Goal: Transaction & Acquisition: Purchase product/service

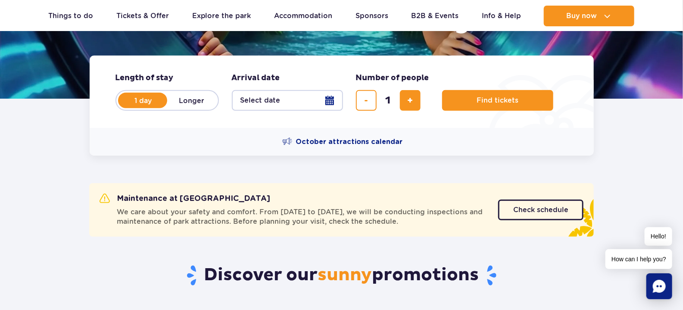
click at [302, 99] on button "Select date" at bounding box center [287, 100] width 111 height 21
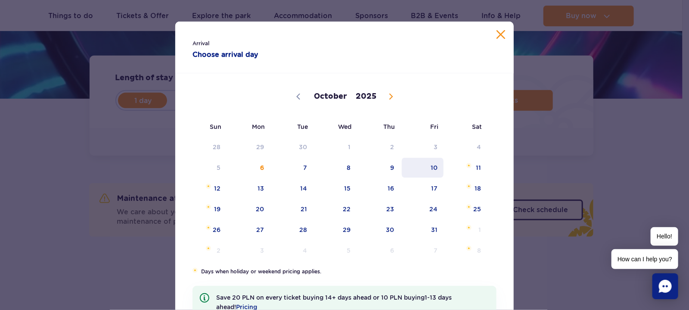
click at [433, 168] on span "10" at bounding box center [422, 168] width 43 height 20
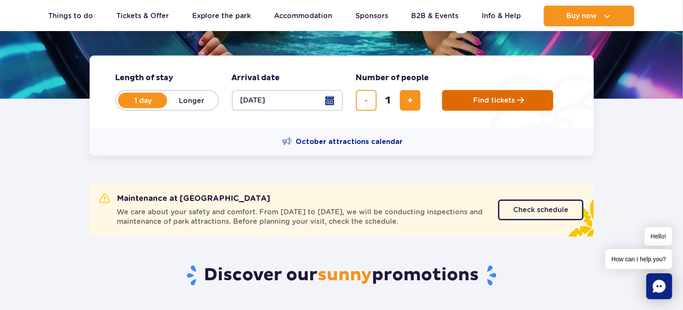
click at [469, 105] on button "Find tickets" at bounding box center [497, 100] width 111 height 21
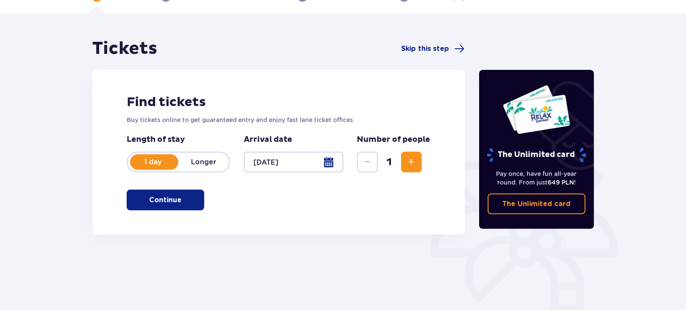
scroll to position [129, 0]
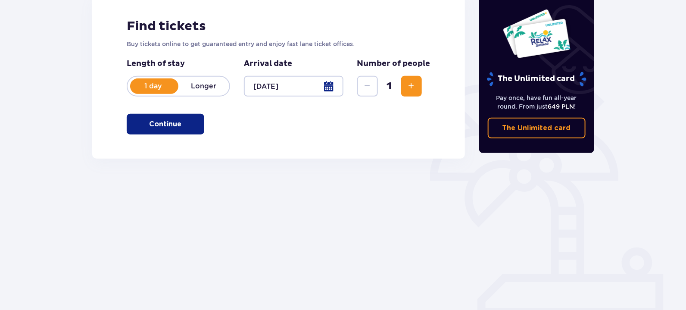
click at [153, 122] on p "Continue" at bounding box center [165, 123] width 32 height 9
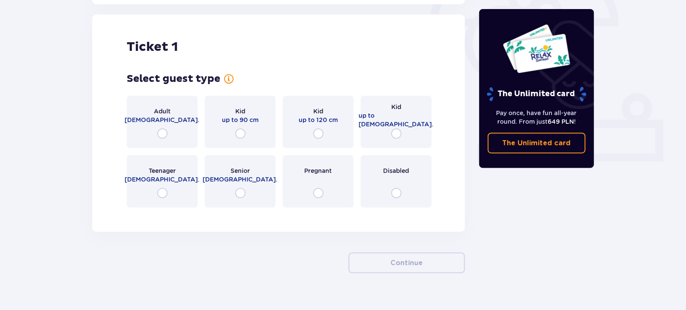
scroll to position [287, 0]
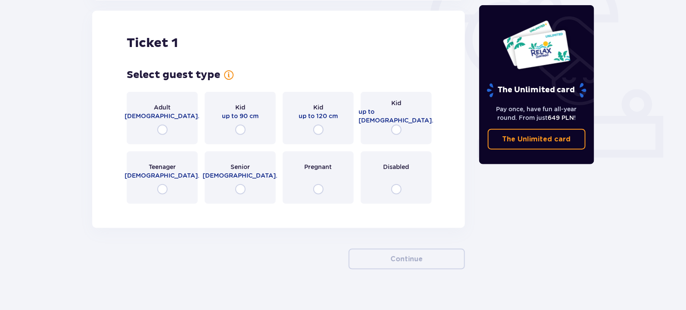
click at [163, 132] on input "radio" at bounding box center [162, 129] width 10 height 10
radio input "true"
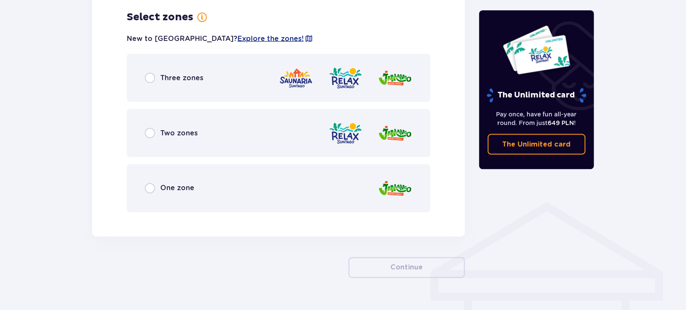
scroll to position [498, 0]
click at [156, 187] on div "One zone" at bounding box center [170, 188] width 50 height 10
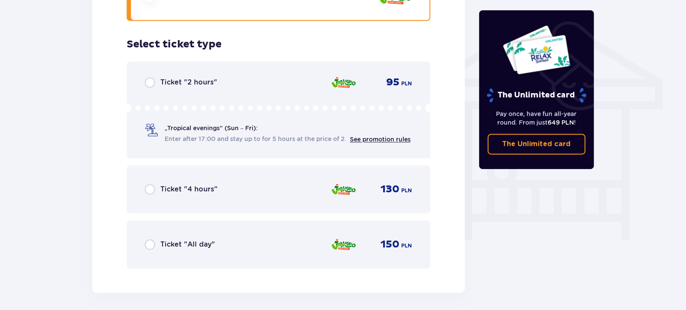
scroll to position [717, 0]
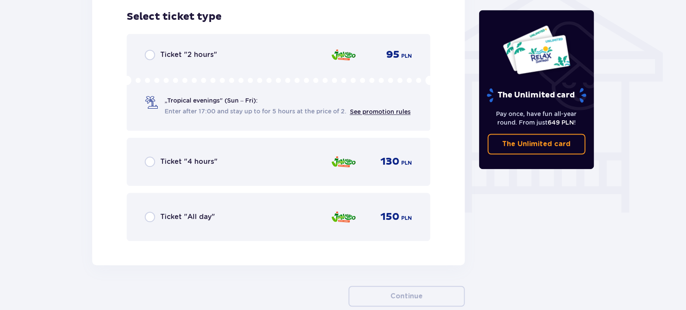
click at [251, 106] on div "„Tropical evenings" (Sun – Fri): Enter after 17:00 and stay up to for 5 hours a…" at bounding box center [287, 106] width 246 height 20
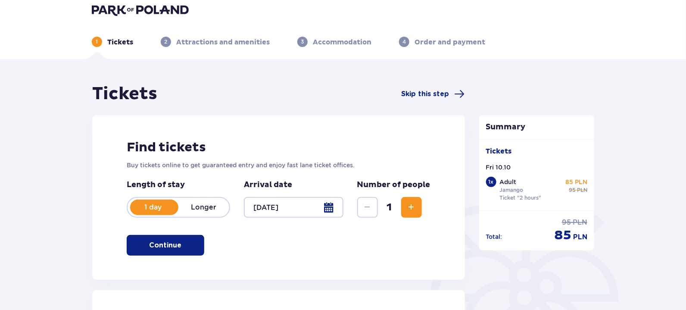
scroll to position [0, 0]
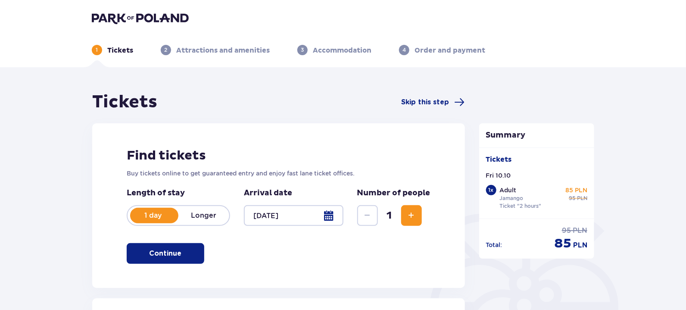
click at [332, 216] on div at bounding box center [293, 215] width 99 height 21
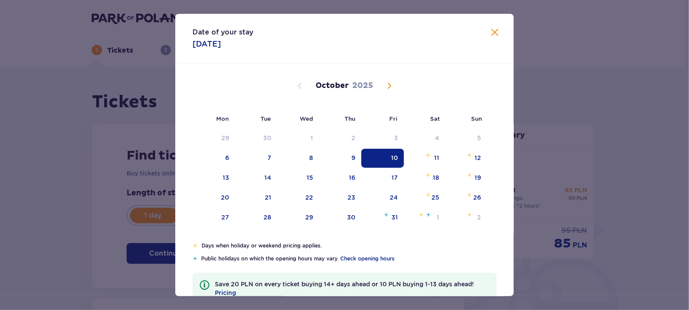
click at [577, 124] on div "Date of your stay 10.10.2025 Mon Tue Wed Thu Fri Sat Sun September 2025 1 2 3 4…" at bounding box center [344, 155] width 689 height 310
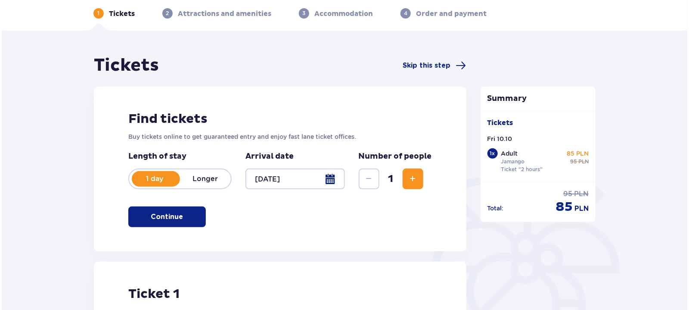
scroll to position [34, 0]
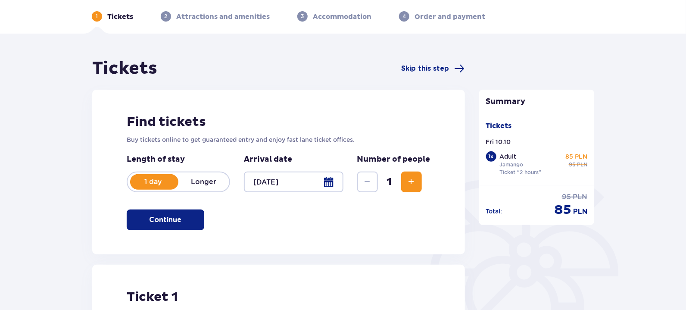
click at [266, 182] on div at bounding box center [293, 181] width 99 height 21
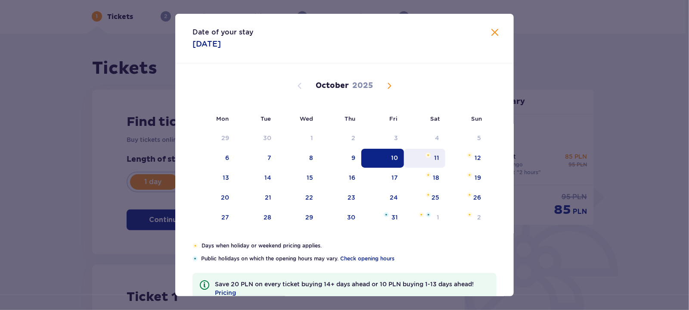
click at [424, 158] on div "11" at bounding box center [425, 158] width 42 height 19
type input "11.10.25"
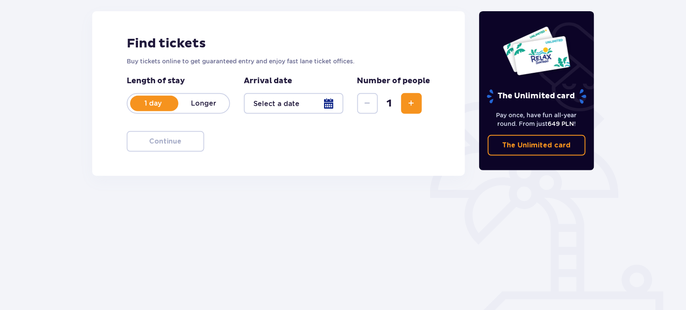
scroll to position [120, 0]
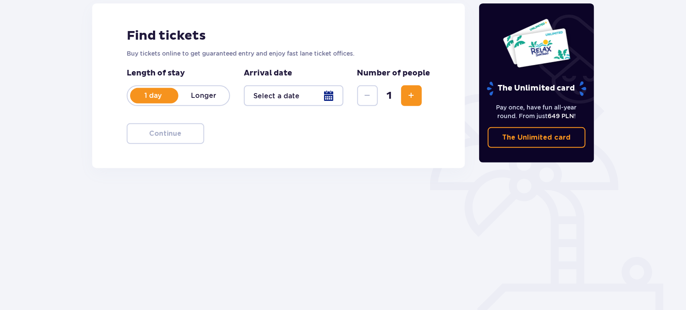
click at [309, 103] on div at bounding box center [293, 95] width 99 height 21
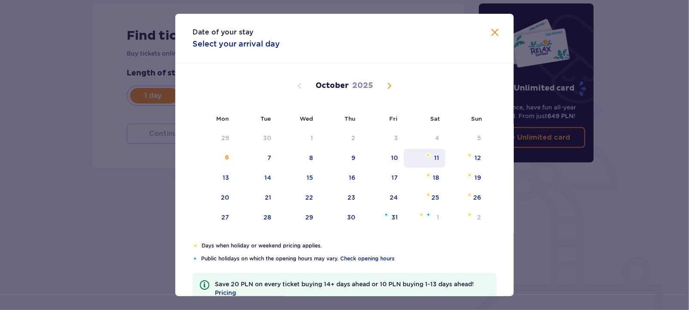
click at [440, 153] on div "11" at bounding box center [425, 158] width 42 height 19
type input "11.10.25"
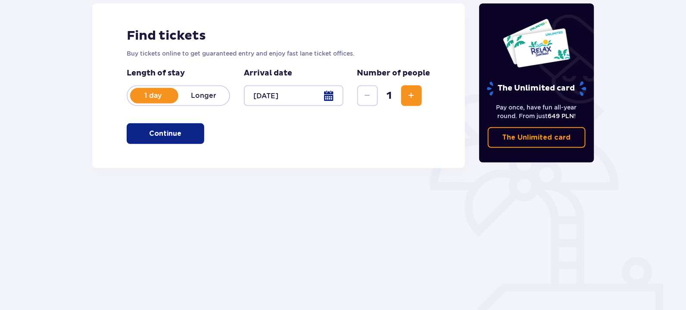
click at [187, 130] on span "button" at bounding box center [183, 133] width 10 height 10
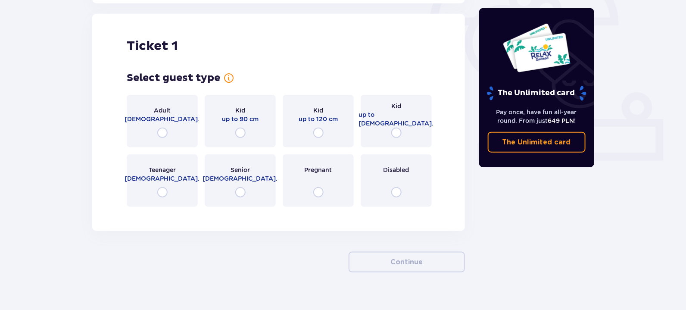
scroll to position [287, 0]
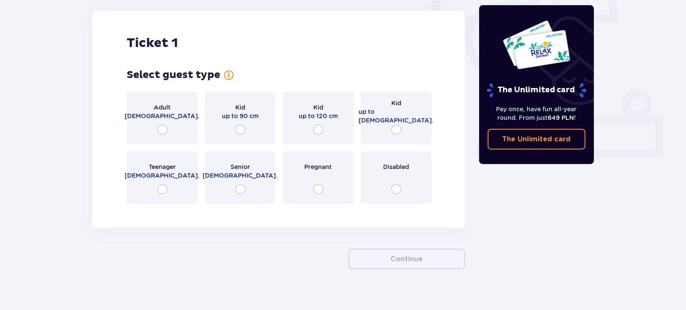
click at [160, 133] on input "radio" at bounding box center [162, 129] width 10 height 10
radio input "true"
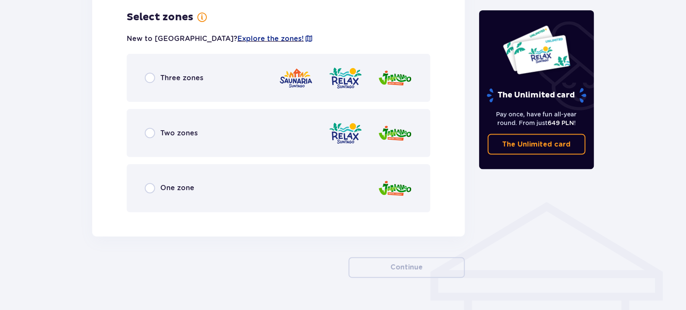
scroll to position [498, 0]
click at [333, 183] on div "One zone" at bounding box center [279, 188] width 304 height 48
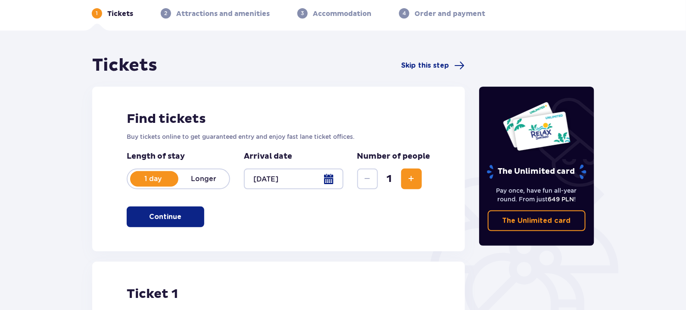
scroll to position [28, 0]
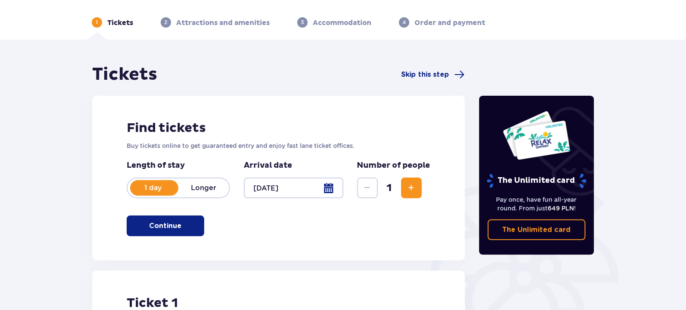
click at [328, 189] on div at bounding box center [293, 187] width 99 height 21
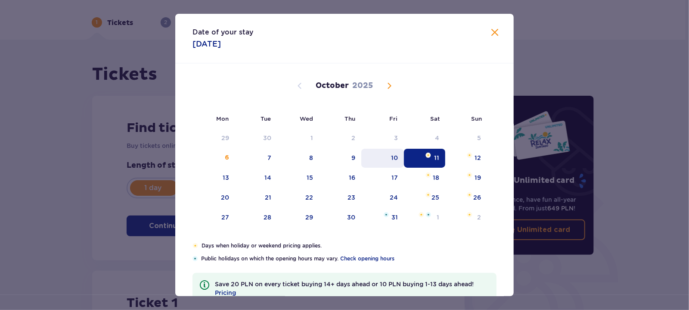
click at [385, 152] on div "10" at bounding box center [382, 158] width 43 height 19
type input "[DATE]"
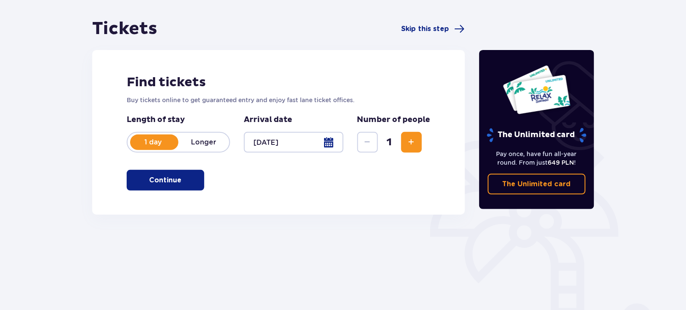
scroll to position [129, 0]
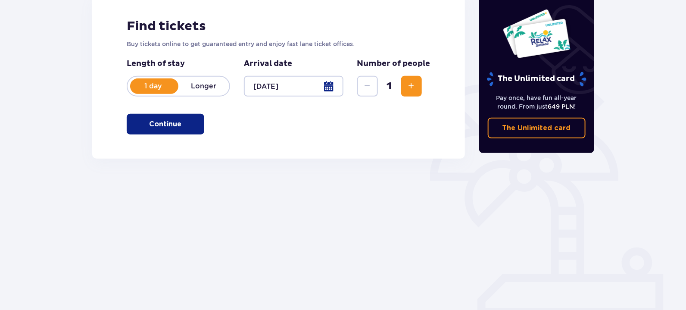
click at [171, 124] on p "Continue" at bounding box center [165, 123] width 32 height 9
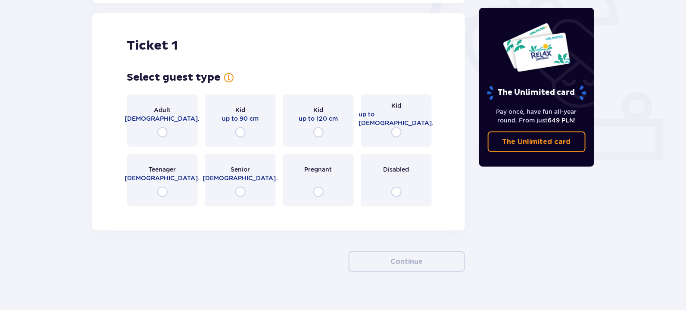
scroll to position [287, 0]
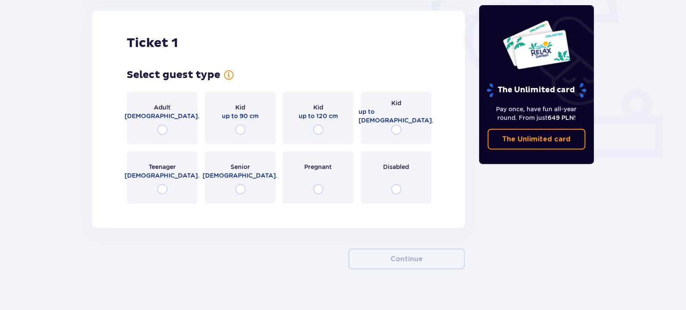
click at [160, 131] on input "radio" at bounding box center [162, 129] width 10 height 10
radio input "true"
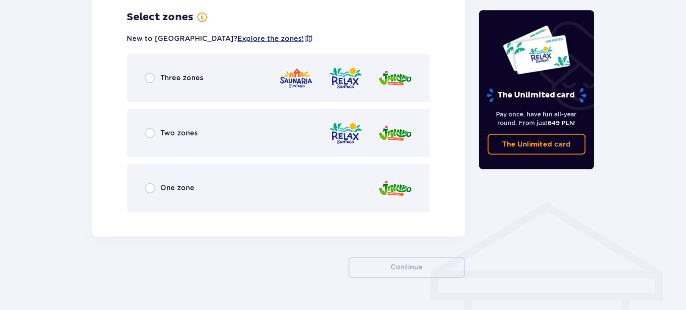
scroll to position [498, 0]
click at [157, 186] on div "One zone" at bounding box center [170, 188] width 50 height 10
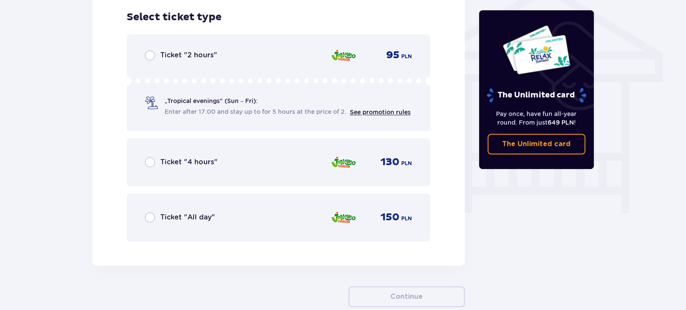
scroll to position [717, 0]
click at [152, 54] on input "radio" at bounding box center [150, 55] width 10 height 10
radio input "true"
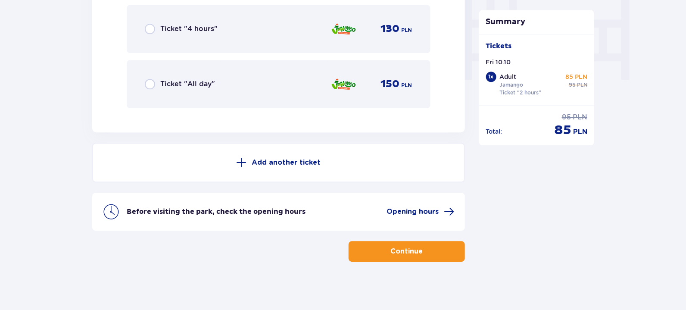
scroll to position [851, 0]
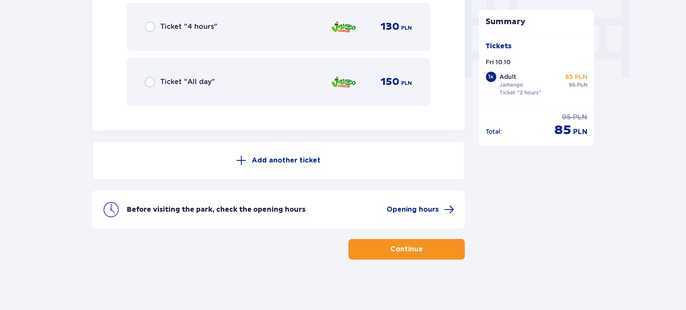
click at [426, 250] on span "button" at bounding box center [424, 249] width 10 height 10
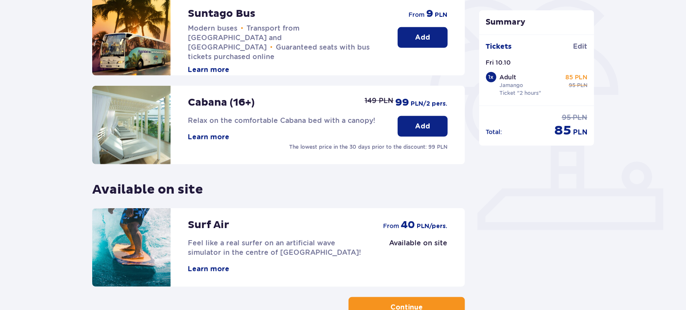
scroll to position [172, 0]
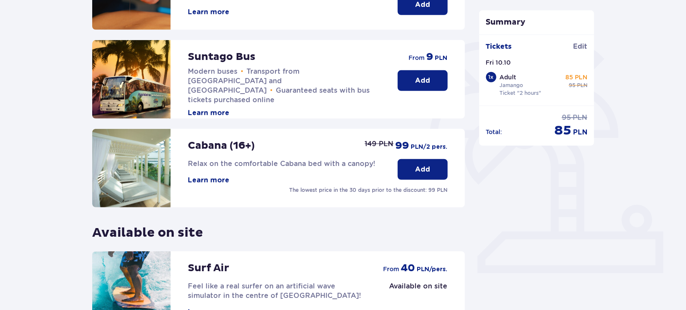
click at [426, 85] on button "Add" at bounding box center [422, 80] width 50 height 21
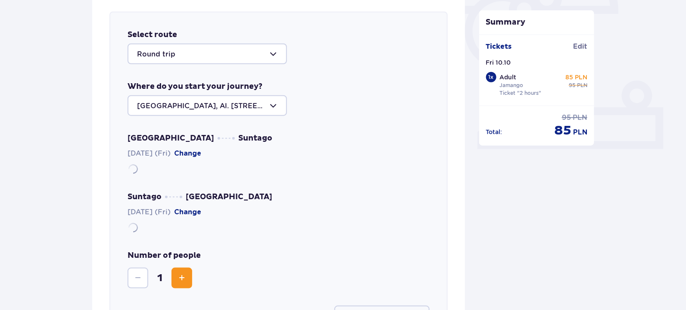
scroll to position [297, 0]
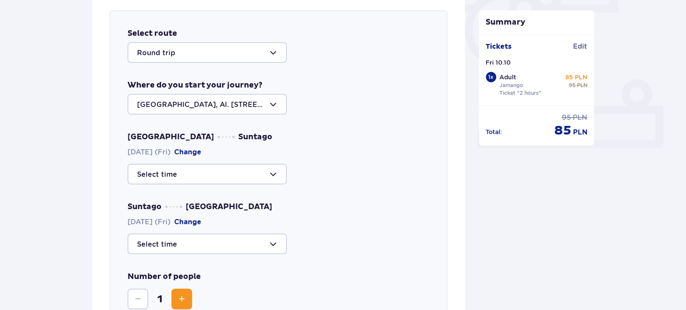
click at [245, 102] on div at bounding box center [206, 104] width 159 height 21
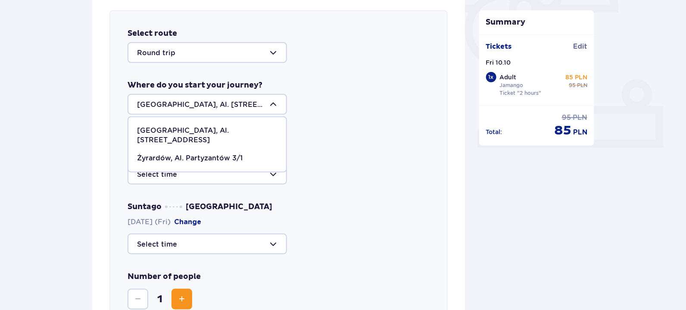
click at [208, 153] on p "Żyrardów, Al. Partyzantów 3/1" at bounding box center [190, 157] width 106 height 9
type input "Żyrardów, Al. Partyzantów 3/1"
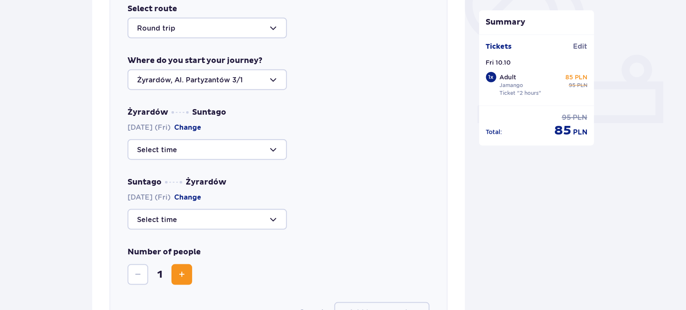
scroll to position [383, 0]
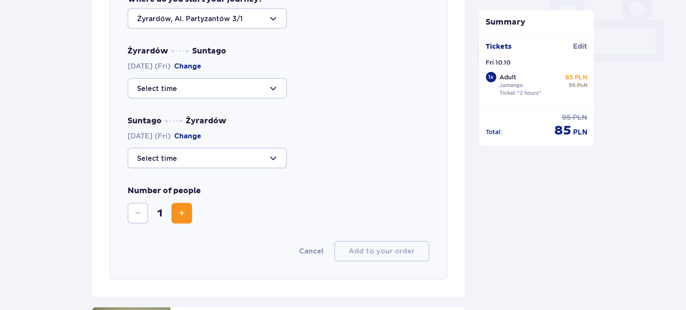
click at [184, 214] on span "Increase" at bounding box center [182, 213] width 10 height 10
click at [142, 213] on span "Decrease" at bounding box center [138, 213] width 10 height 10
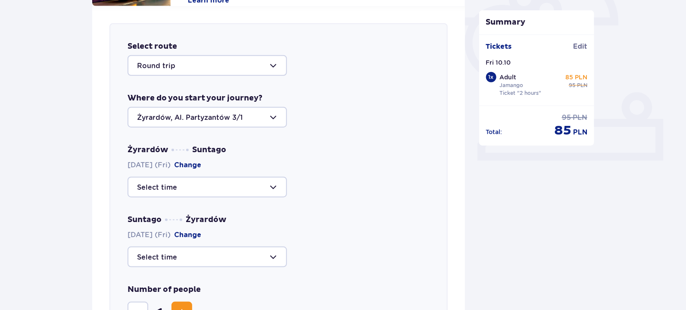
scroll to position [297, 0]
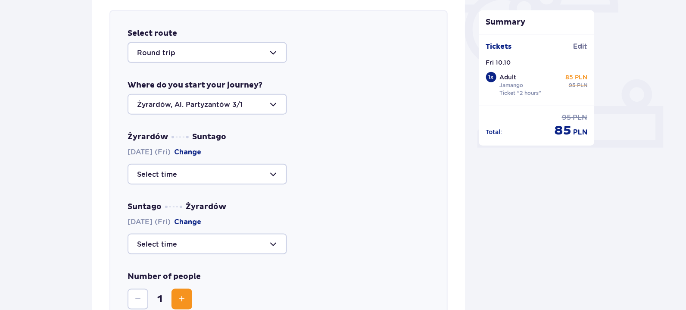
click at [242, 247] on div at bounding box center [206, 243] width 159 height 21
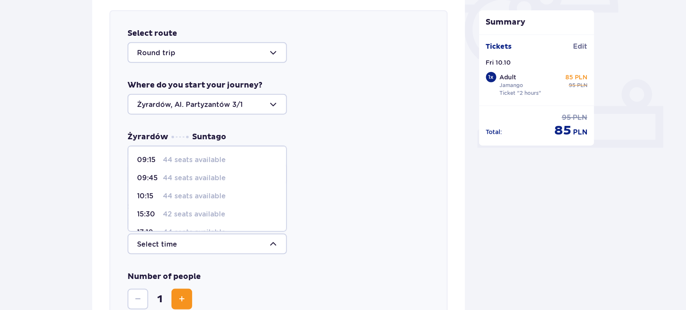
click at [219, 161] on p "44 seats available" at bounding box center [194, 159] width 63 height 9
type input "09:15"
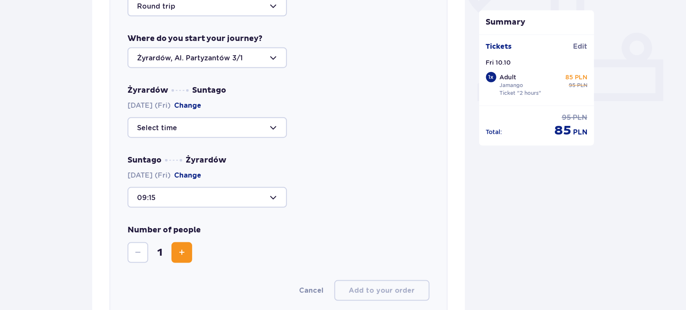
scroll to position [340, 0]
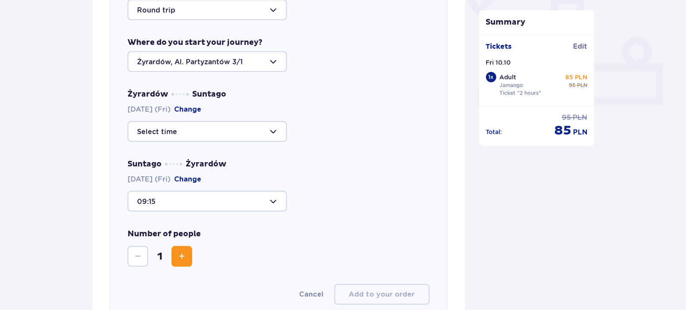
click at [256, 144] on div "Żyrardów Suntago 10.10.2025 (Fri) Change Suntago Żyrardów 10.10.2025 (Fri) Chan…" at bounding box center [278, 150] width 302 height 122
click at [258, 135] on div at bounding box center [206, 131] width 159 height 21
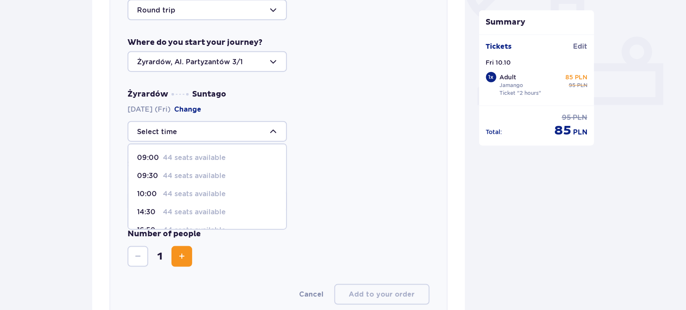
click at [243, 161] on div "09:00 44 seats available" at bounding box center [207, 157] width 140 height 9
type input "09:00"
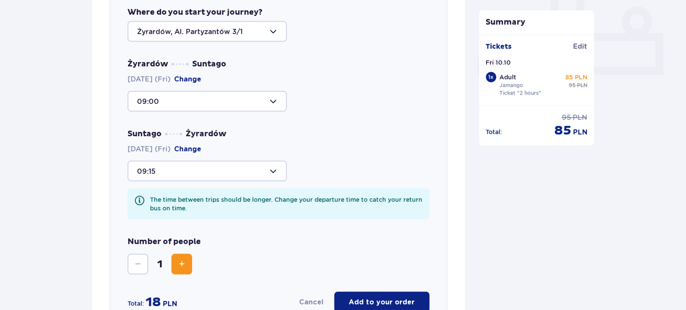
scroll to position [383, 0]
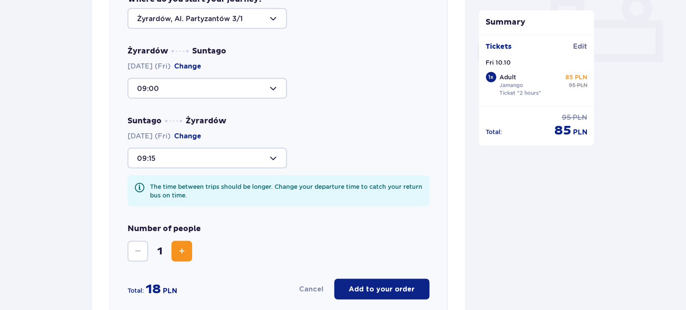
click at [254, 159] on div at bounding box center [206, 158] width 159 height 21
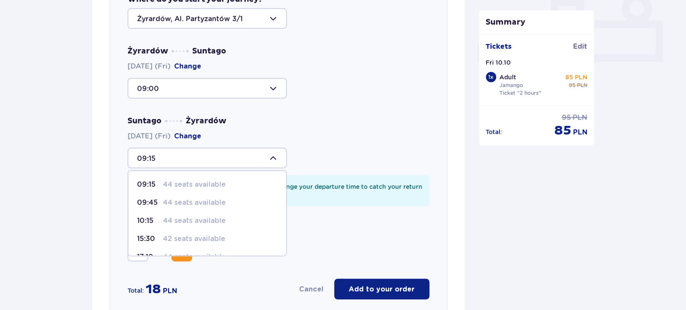
click at [191, 223] on p "44 seats available" at bounding box center [194, 220] width 63 height 9
type input "10:15"
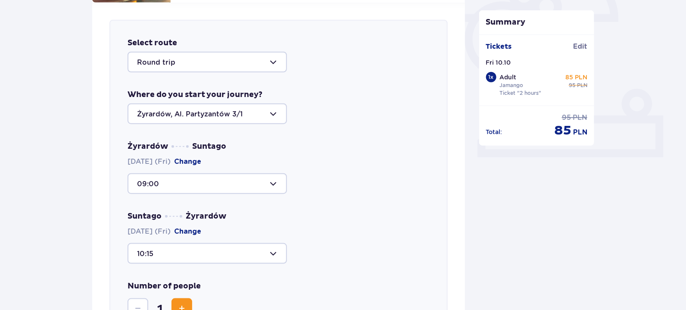
scroll to position [297, 0]
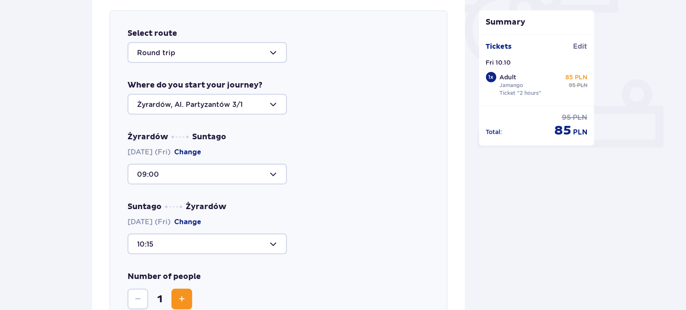
click at [258, 98] on div at bounding box center [206, 104] width 159 height 21
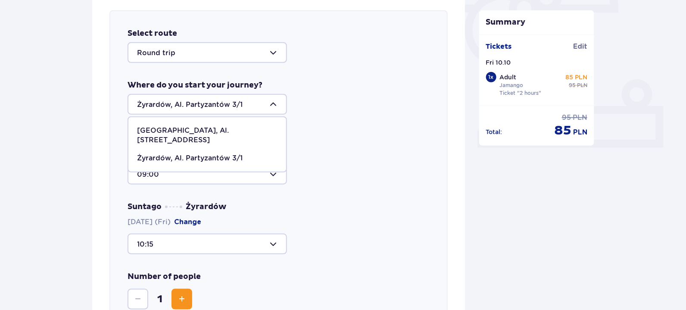
click at [236, 153] on p "Żyrardów, Al. Partyzantów 3/1" at bounding box center [190, 157] width 106 height 9
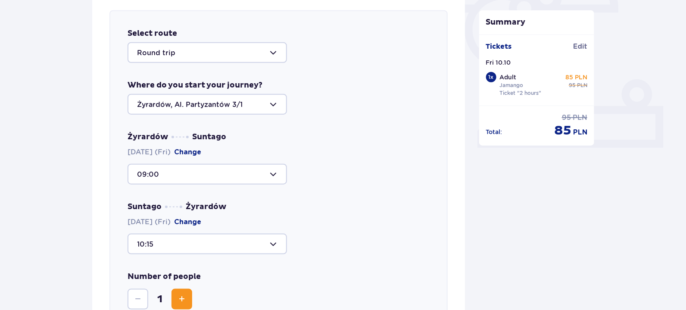
click at [247, 102] on div at bounding box center [206, 104] width 159 height 21
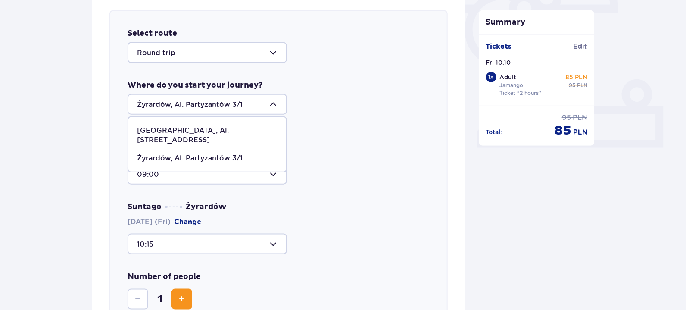
click at [231, 129] on p "Warsaw, Al. Jerozolimskie 56" at bounding box center [207, 135] width 140 height 19
type input "Warsaw, Al. Jerozolimskie 56"
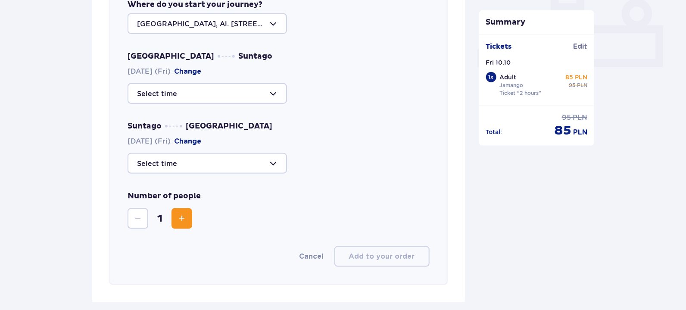
scroll to position [383, 0]
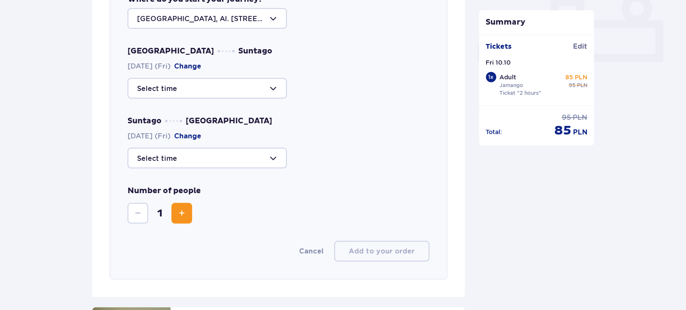
click at [242, 92] on div at bounding box center [206, 88] width 159 height 21
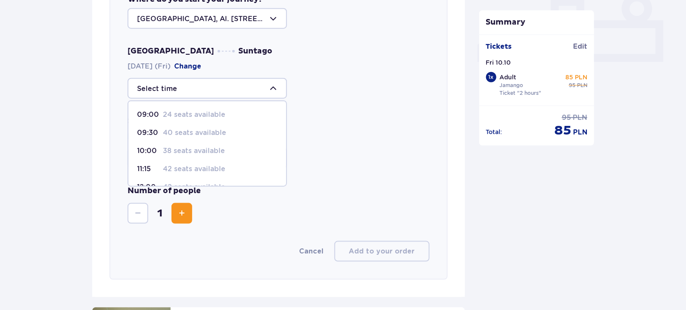
click at [233, 118] on div "09:00 24 seats available" at bounding box center [207, 114] width 140 height 9
type input "09:00"
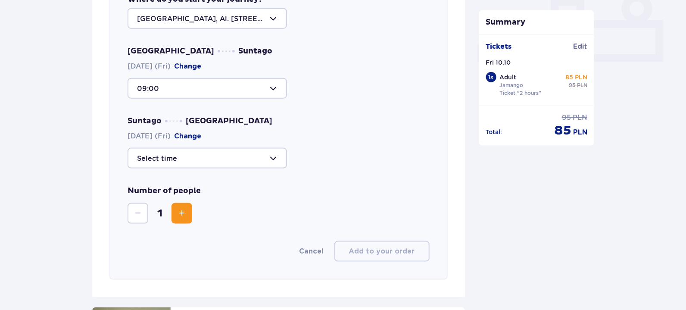
click at [225, 144] on div "Suntago Warsaw 10.10.2025 (Fri) Change" at bounding box center [278, 142] width 302 height 53
click at [225, 158] on div at bounding box center [206, 158] width 159 height 21
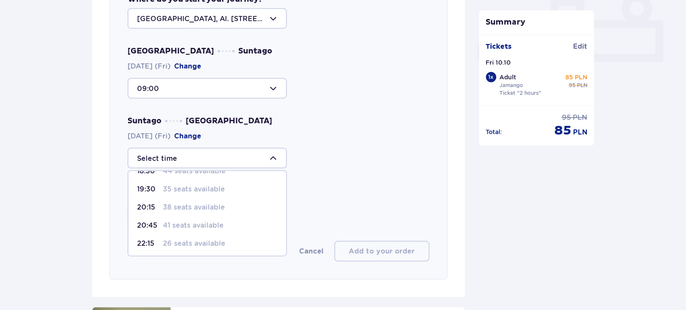
scroll to position [68, 0]
click at [139, 197] on span "20:15 38 seats available" at bounding box center [207, 206] width 158 height 18
type input "20:15"
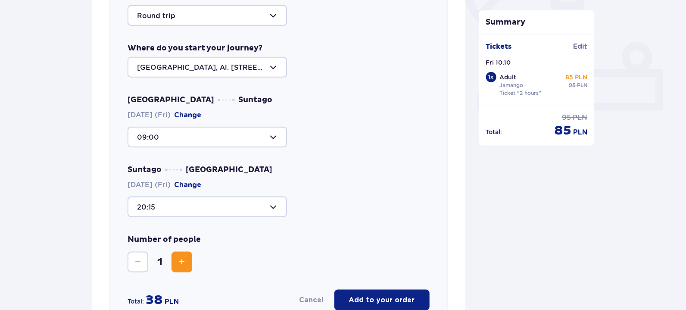
scroll to position [254, 0]
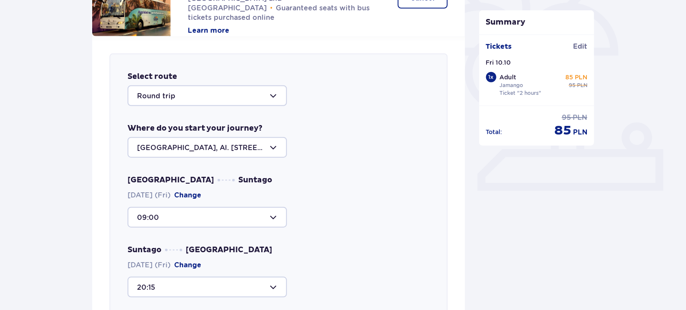
click at [254, 153] on div at bounding box center [206, 147] width 159 height 21
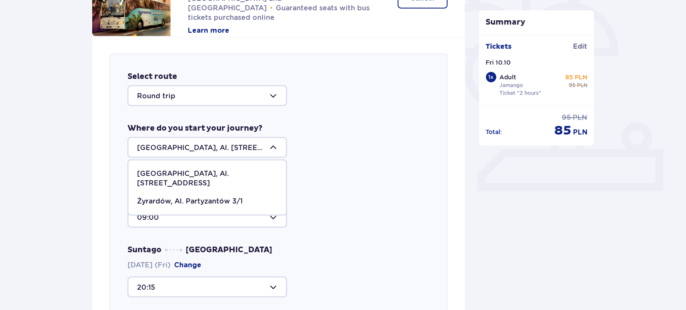
click at [254, 153] on div at bounding box center [206, 147] width 159 height 21
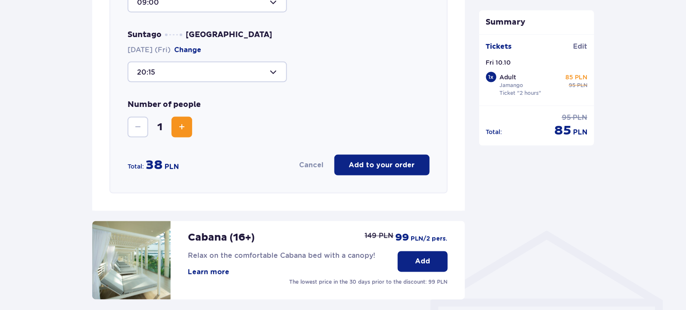
scroll to position [469, 0]
click at [319, 164] on button "Cancel" at bounding box center [311, 164] width 25 height 9
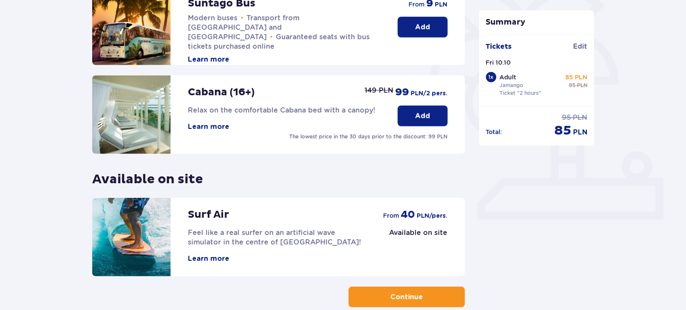
scroll to position [274, 0]
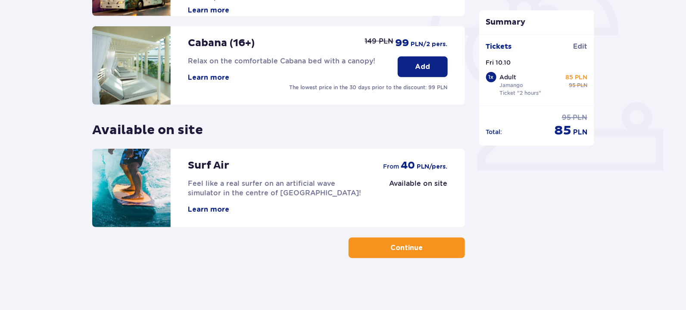
click at [390, 245] on p "Continue" at bounding box center [406, 247] width 32 height 9
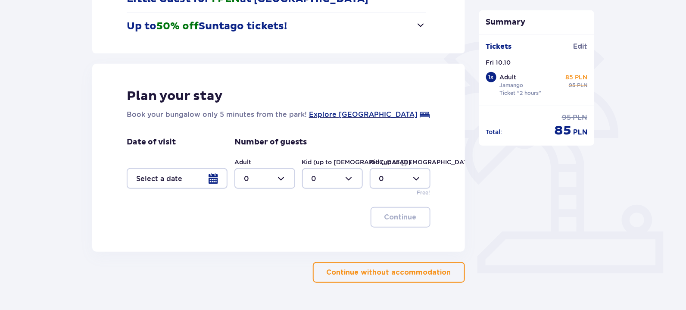
scroll to position [196, 0]
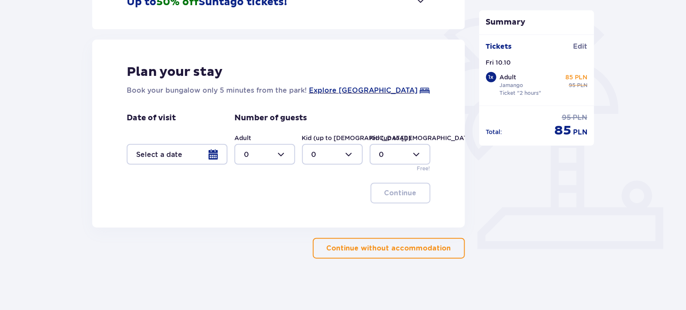
click at [386, 248] on p "Continue without accommodation" at bounding box center [388, 247] width 124 height 9
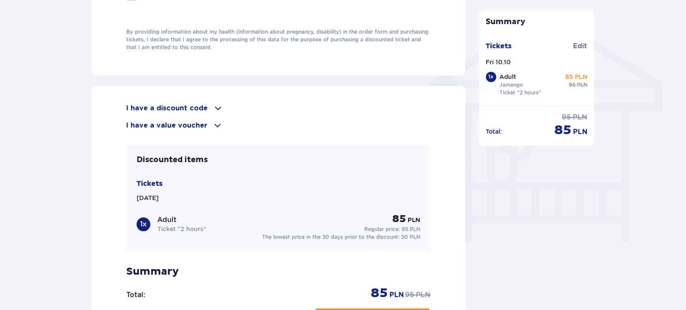
scroll to position [689, 0]
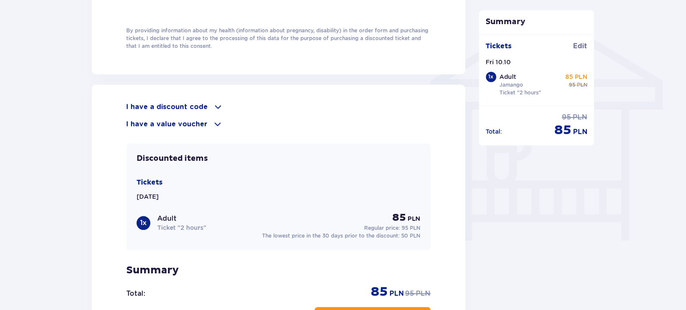
click at [213, 102] on span at bounding box center [218, 107] width 10 height 10
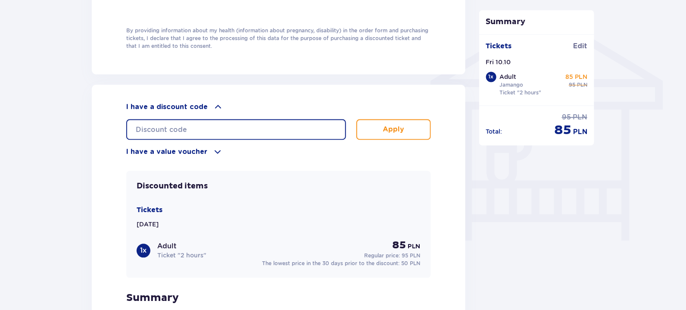
click at [197, 132] on input "text" at bounding box center [236, 129] width 220 height 21
type input "DANIELA15"
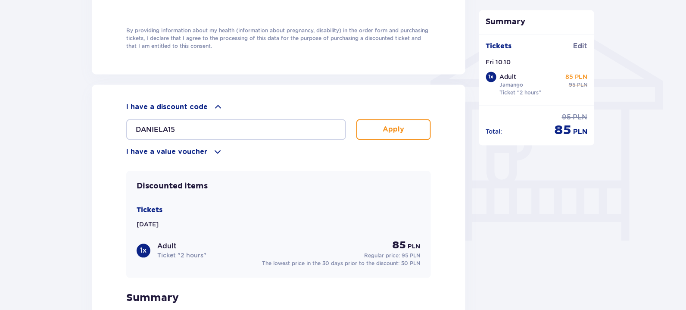
click at [373, 126] on button "Apply" at bounding box center [393, 129] width 74 height 21
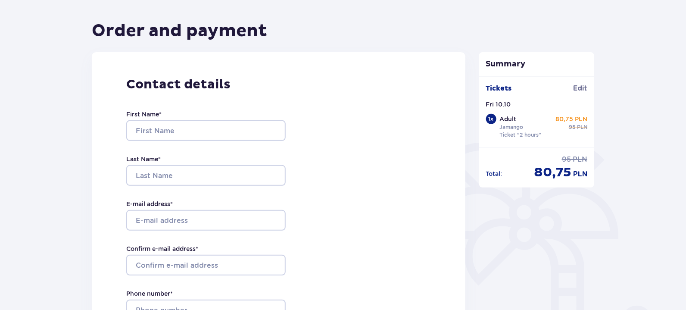
scroll to position [0, 0]
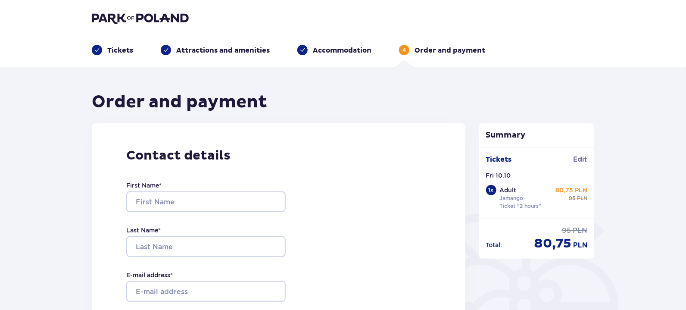
click at [187, 50] on p "Attractions and amenities" at bounding box center [222, 50] width 93 height 9
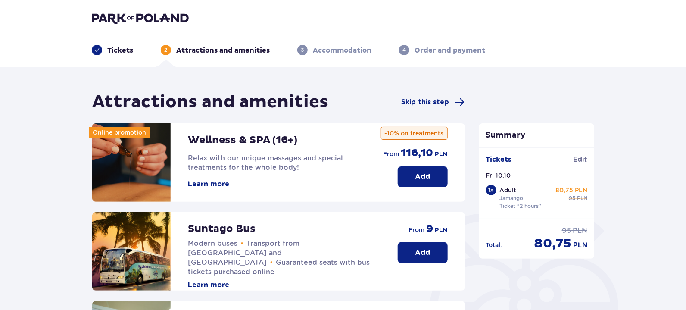
click at [125, 50] on p "Tickets" at bounding box center [120, 50] width 26 height 9
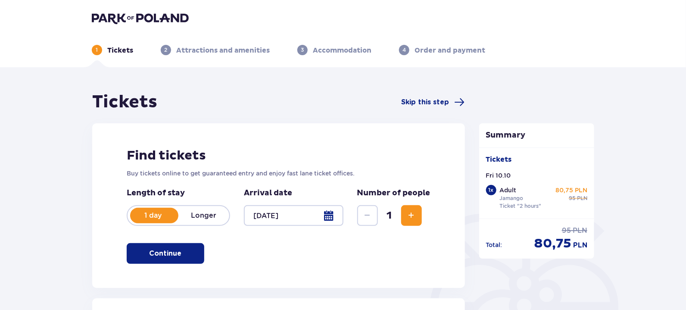
click at [158, 18] on img at bounding box center [140, 18] width 97 height 12
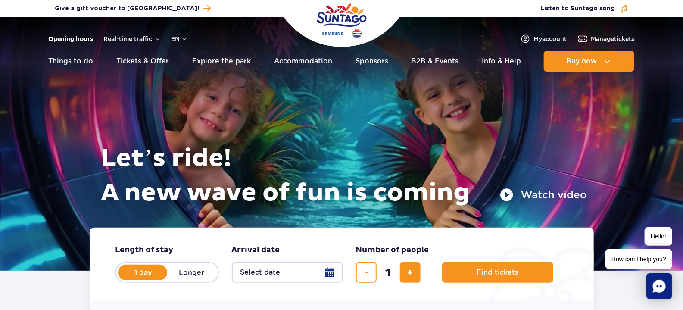
click at [83, 39] on link "Opening hours" at bounding box center [71, 38] width 45 height 9
